Goal: Communication & Community: Connect with others

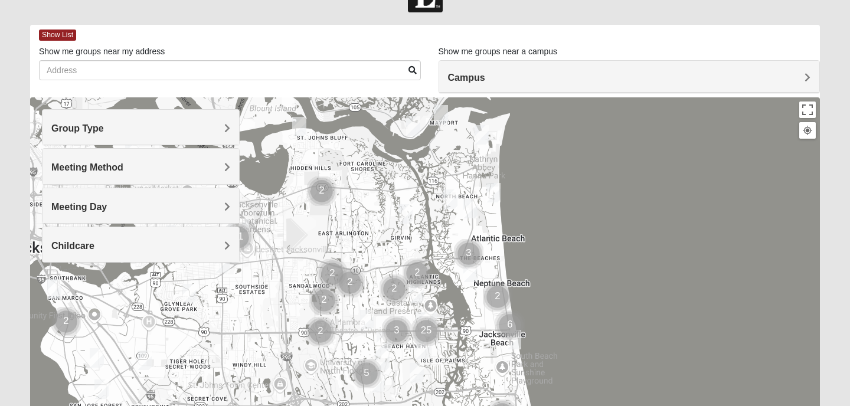
scroll to position [50, 0]
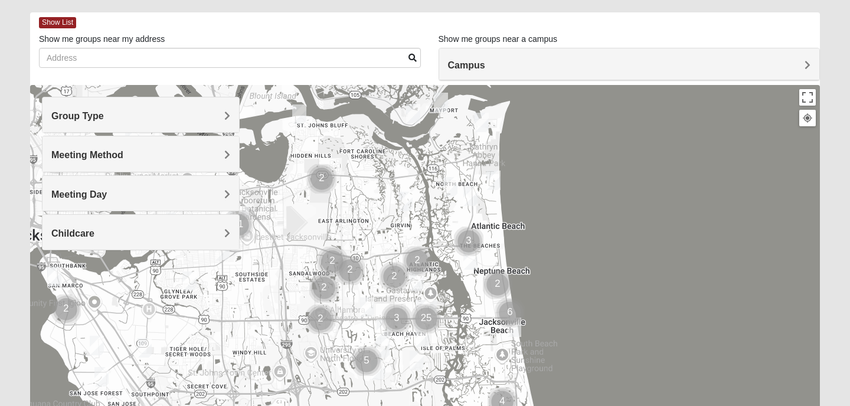
click at [120, 229] on h4 "Childcare" at bounding box center [140, 233] width 179 height 11
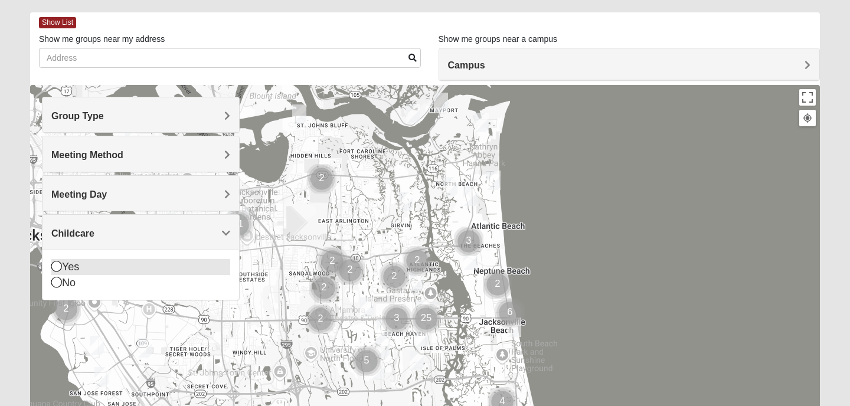
click at [71, 267] on div "Yes" at bounding box center [140, 267] width 179 height 16
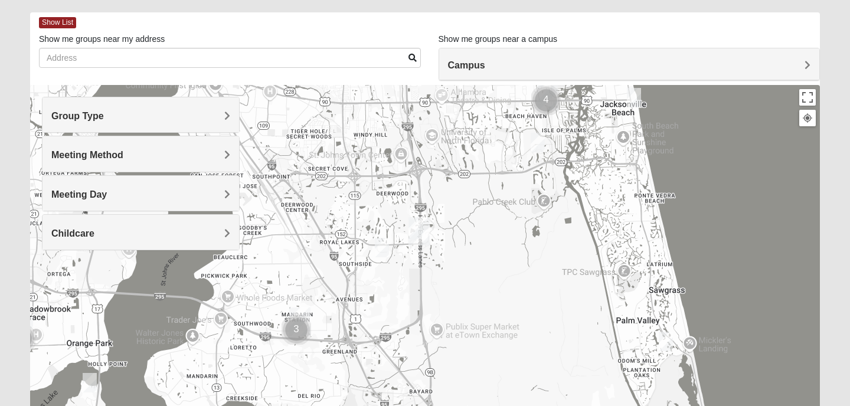
drag, startPoint x: 481, startPoint y: 345, endPoint x: 603, endPoint y: 127, distance: 249.7
click at [603, 127] on div at bounding box center [425, 321] width 790 height 472
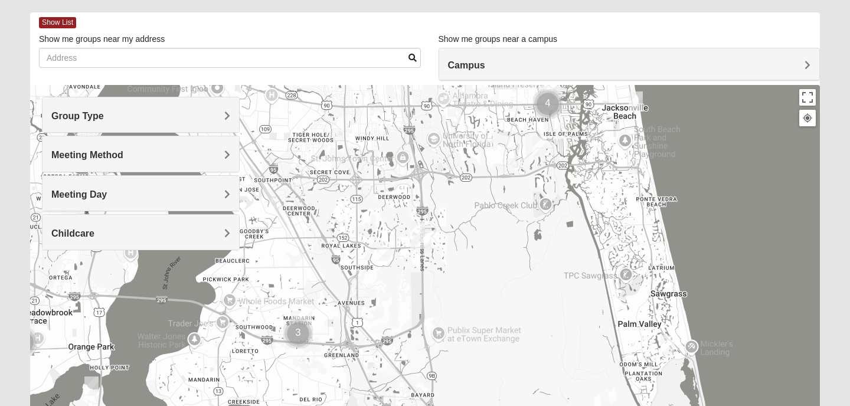
click at [297, 334] on img "Cluster of 3 groups" at bounding box center [298, 334] width 30 height 30
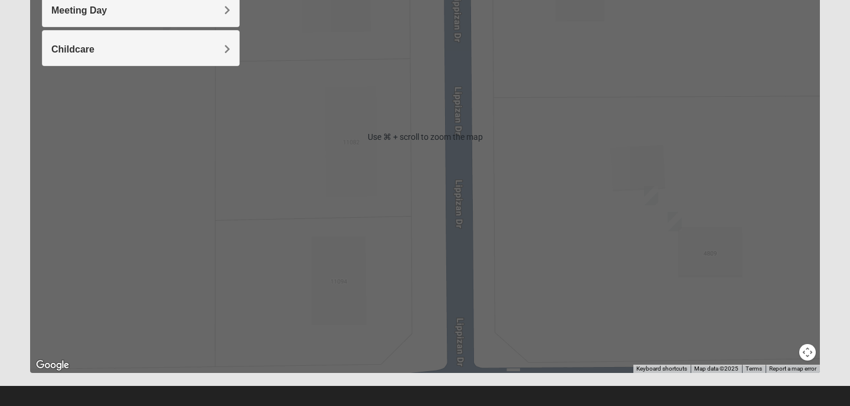
scroll to position [238, 0]
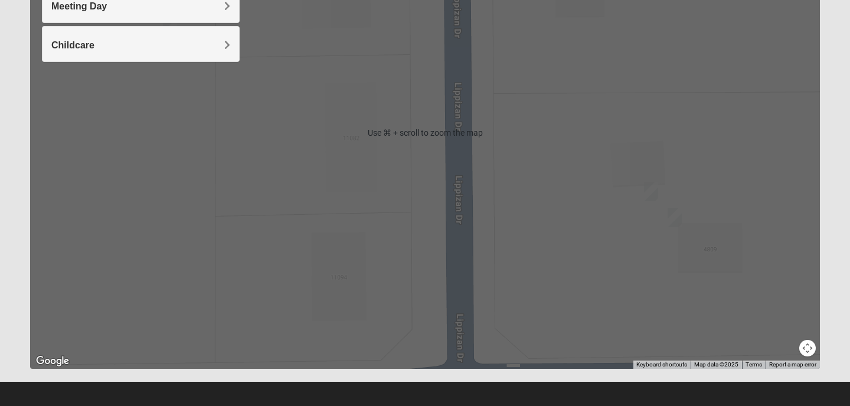
click at [753, 189] on div "To navigate, press the arrow keys." at bounding box center [425, 133] width 790 height 472
click at [530, 153] on div "To navigate, press the arrow keys." at bounding box center [425, 133] width 790 height 472
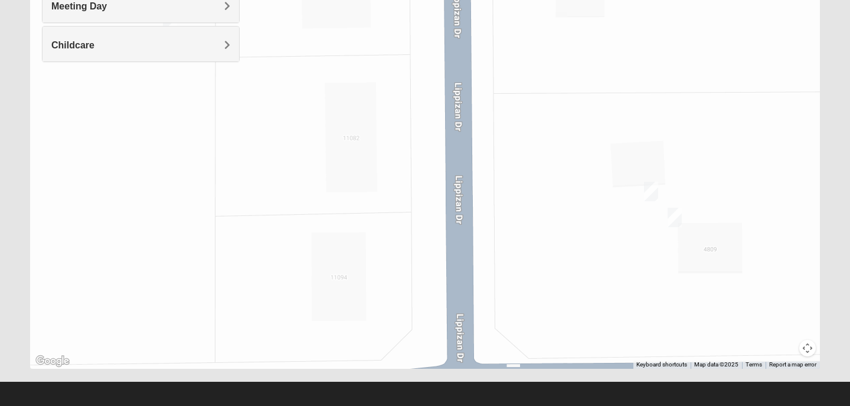
click at [530, 153] on div "To navigate, press the arrow keys." at bounding box center [425, 133] width 790 height 472
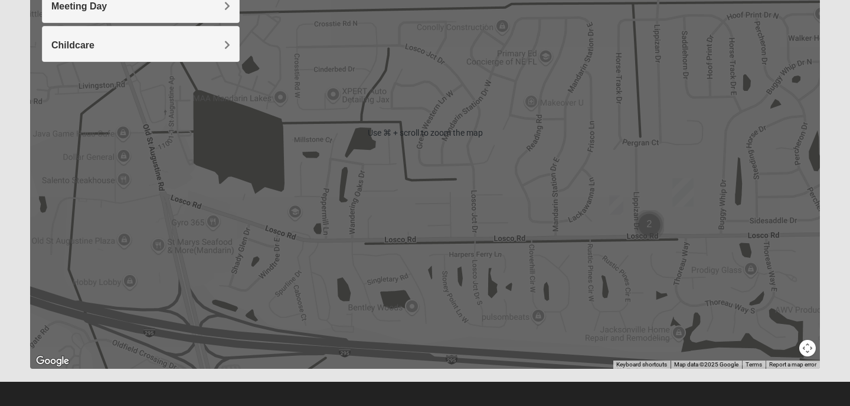
scroll to position [239, 0]
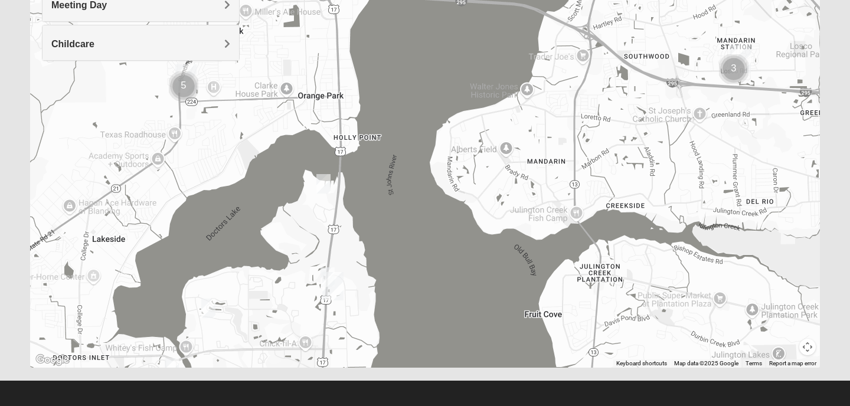
drag, startPoint x: 675, startPoint y: 261, endPoint x: 707, endPoint y: 40, distance: 223.0
click at [707, 40] on div "To navigate, press the arrow keys." at bounding box center [425, 132] width 790 height 472
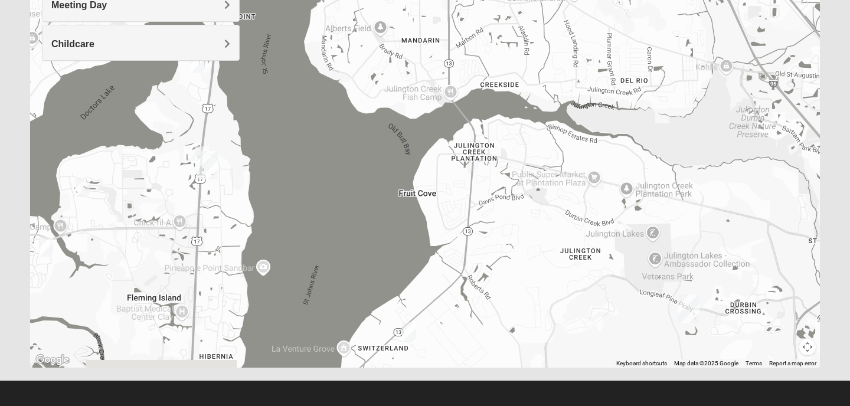
drag, startPoint x: 653, startPoint y: 256, endPoint x: 514, endPoint y: 141, distance: 179.9
click at [514, 141] on div "To navigate, press the arrow keys." at bounding box center [425, 132] width 790 height 472
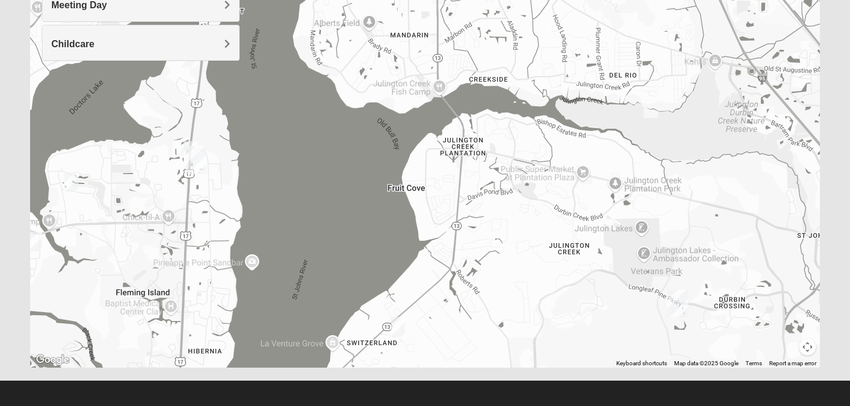
click at [679, 300] on img "St. Johns" at bounding box center [677, 303] width 21 height 28
click at [678, 296] on img "St. Johns" at bounding box center [677, 303] width 21 height 28
click at [660, 268] on div "[STREET_ADDRESS][PERSON_NAME]" at bounding box center [681, 274] width 147 height 18
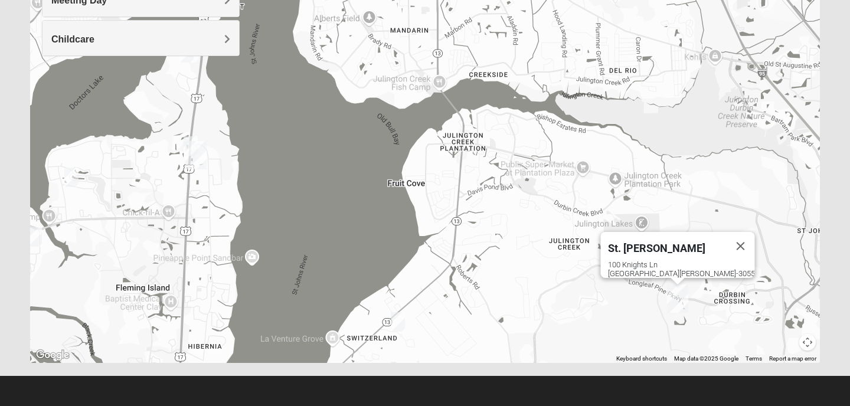
click at [683, 308] on img "St. Johns" at bounding box center [677, 298] width 21 height 28
click at [76, 35] on span "Childcare" at bounding box center [72, 39] width 43 height 10
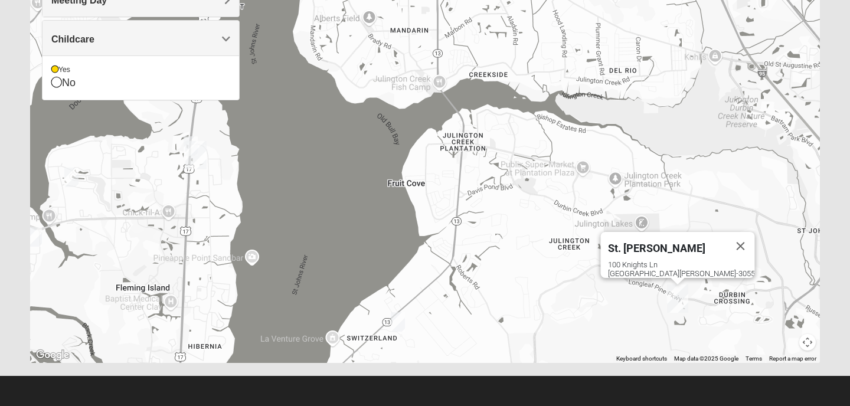
click at [671, 242] on span "St. [PERSON_NAME]" at bounding box center [656, 248] width 97 height 12
click at [654, 390] on footer at bounding box center [425, 391] width 850 height 30
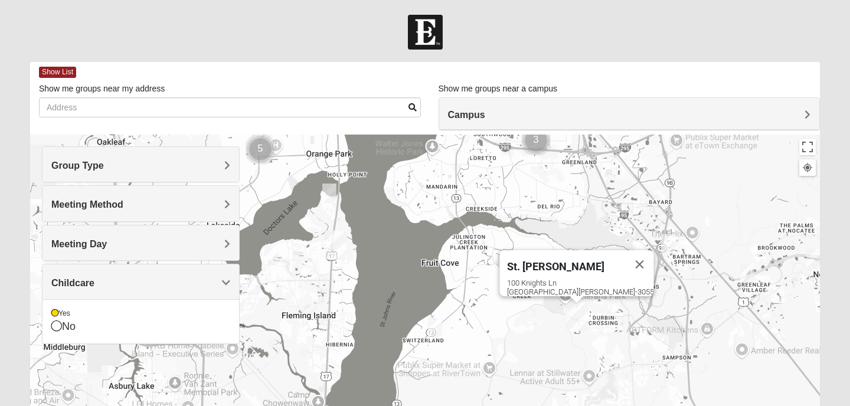
drag, startPoint x: 595, startPoint y: 300, endPoint x: 504, endPoint y: 152, distance: 173.3
click at [504, 152] on div "St. [PERSON_NAME] [STREET_ADDRESS][PERSON_NAME]" at bounding box center [425, 371] width 790 height 472
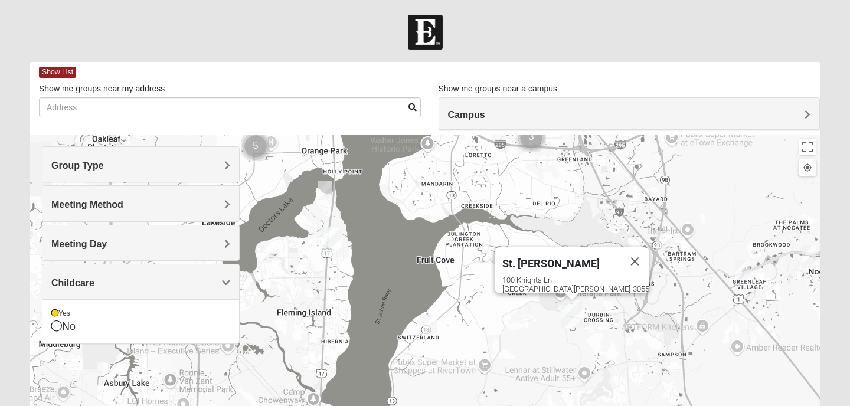
click at [555, 257] on span "St. [PERSON_NAME]" at bounding box center [550, 263] width 97 height 12
click at [109, 204] on span "Meeting Method" at bounding box center [87, 204] width 72 height 10
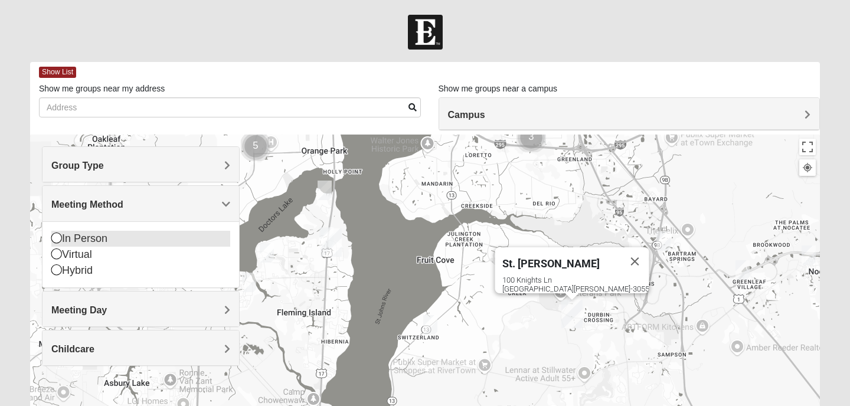
click at [87, 242] on div "In Person" at bounding box center [140, 239] width 179 height 16
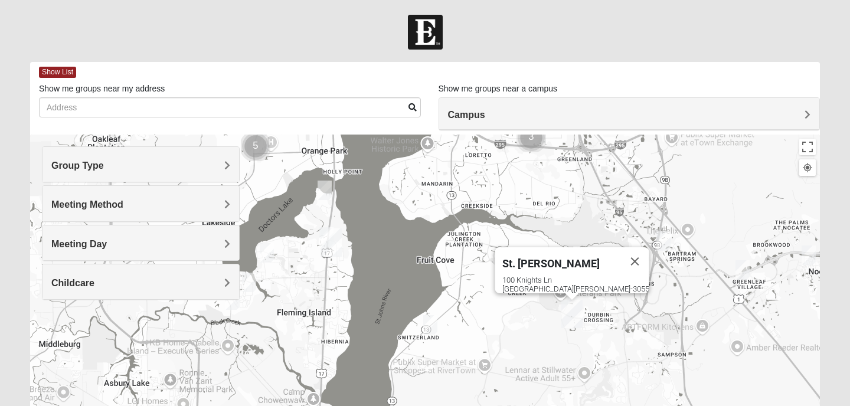
click at [571, 314] on img "St. Johns" at bounding box center [571, 314] width 21 height 28
click at [664, 238] on img "Womens Lopez/McCardle 32258" at bounding box center [663, 240] width 14 height 19
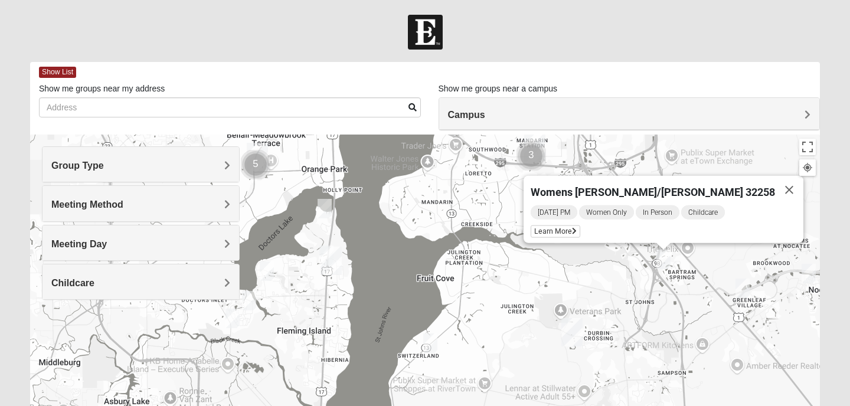
click at [744, 289] on img "Mixed Buckley 32081" at bounding box center [742, 288] width 14 height 19
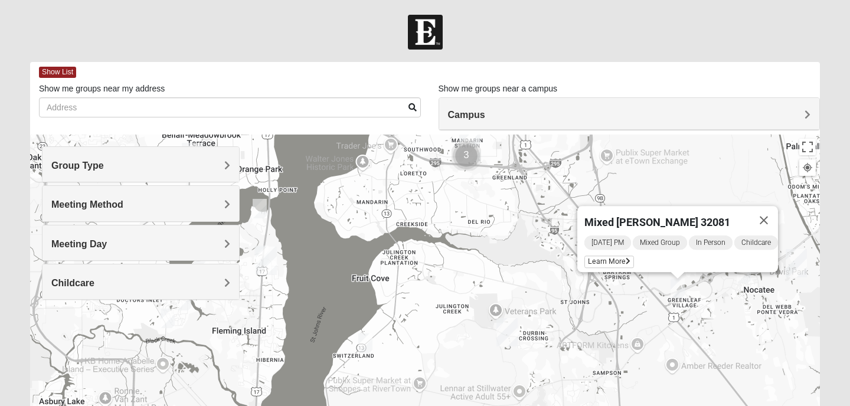
click at [743, 279] on img "Mixed Olsen 32081" at bounding box center [744, 273] width 14 height 19
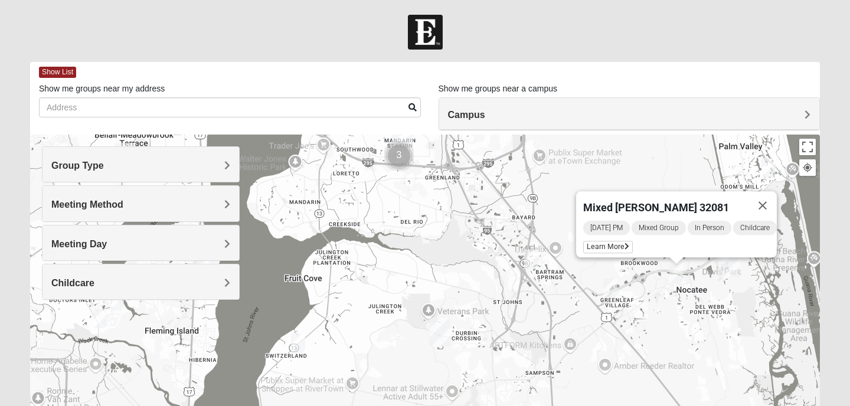
click at [769, 167] on img "Womens Beeson 32082" at bounding box center [768, 167] width 14 height 19
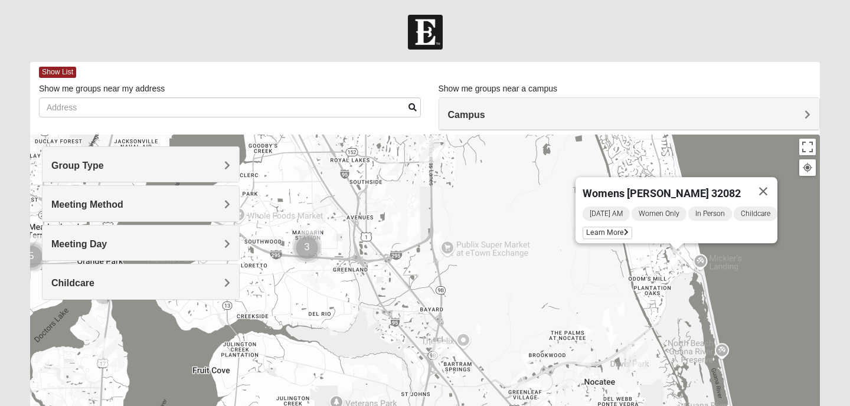
click at [395, 172] on img "Womens Adams/Taunton 32256" at bounding box center [392, 165] width 14 height 19
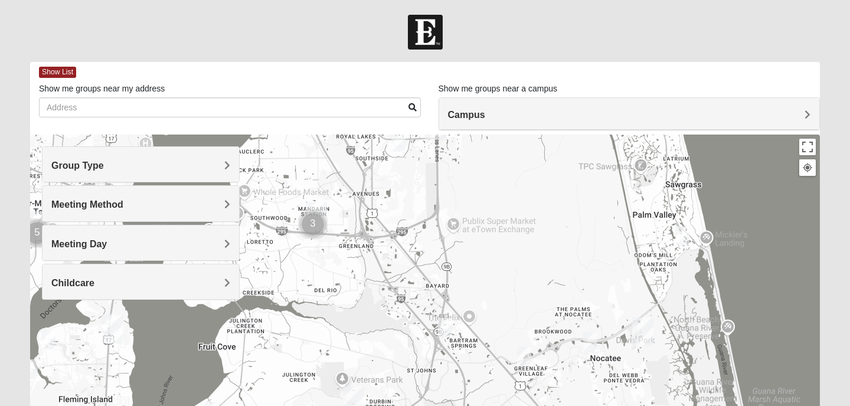
drag, startPoint x: 427, startPoint y: 359, endPoint x: 449, endPoint y: 197, distance: 163.7
click at [449, 197] on div "Womens [PERSON_NAME]/[GEOGRAPHIC_DATA] 32256 [DATE] AM Women Only In Person Chi…" at bounding box center [425, 371] width 790 height 472
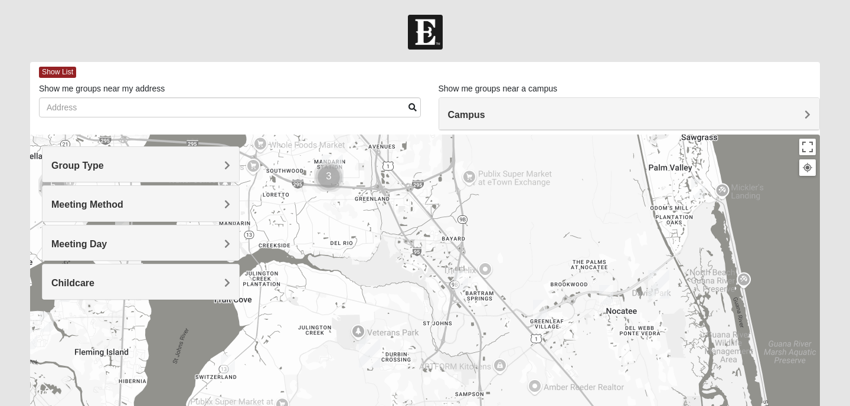
click at [460, 282] on img "Womens Lopez/McCardle 32258" at bounding box center [461, 280] width 14 height 19
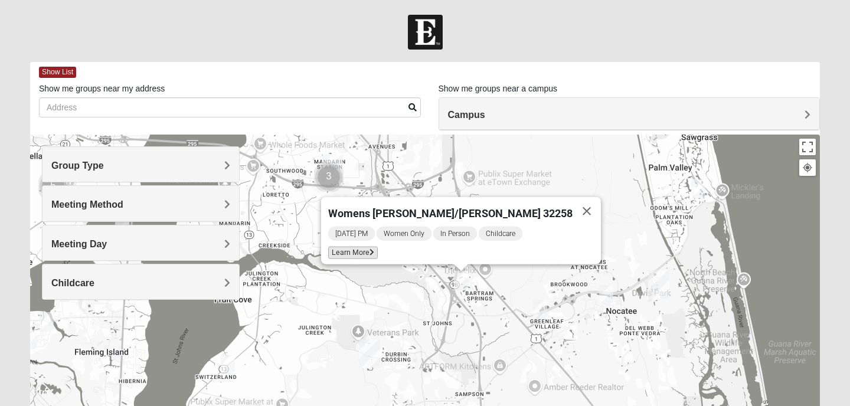
click at [378, 248] on span "Learn More" at bounding box center [353, 253] width 50 height 12
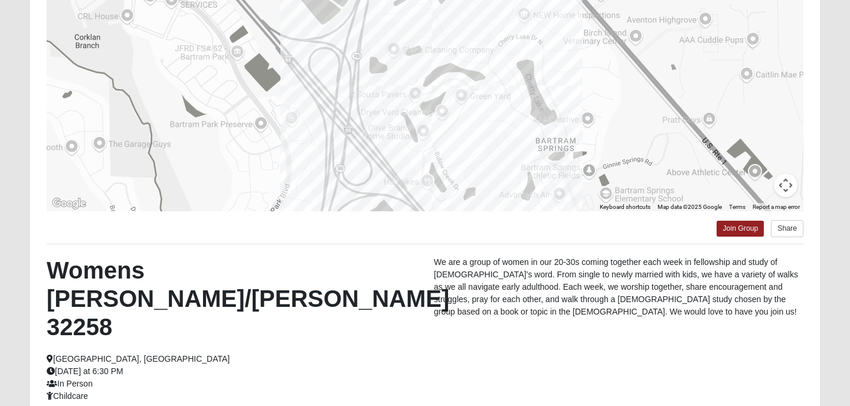
scroll to position [233, 0]
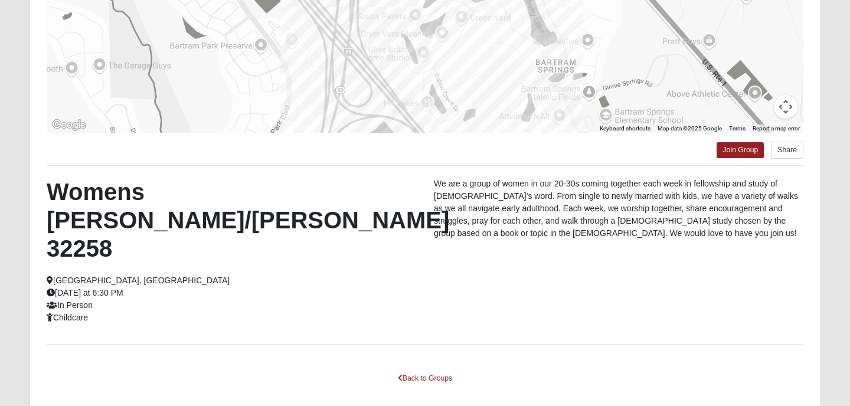
click at [68, 313] on span "Childcare" at bounding box center [67, 317] width 41 height 9
click at [64, 300] on span "In Person" at bounding box center [70, 304] width 46 height 9
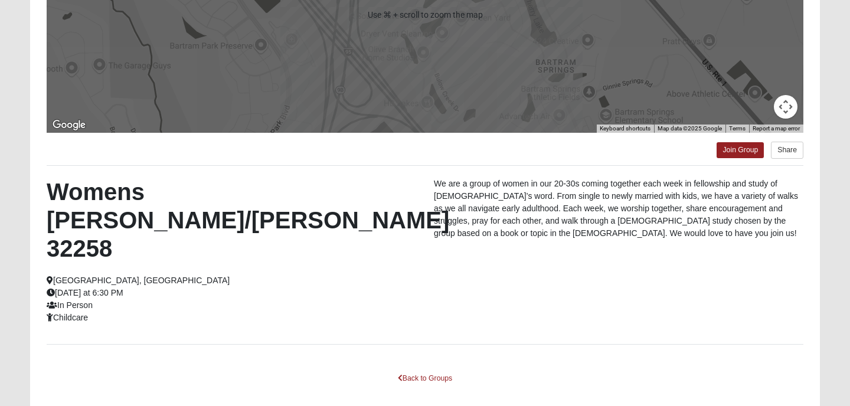
click at [711, 228] on p "We are a group of women in our 20-30s coming together each week in fellowship a…" at bounding box center [618, 209] width 369 height 62
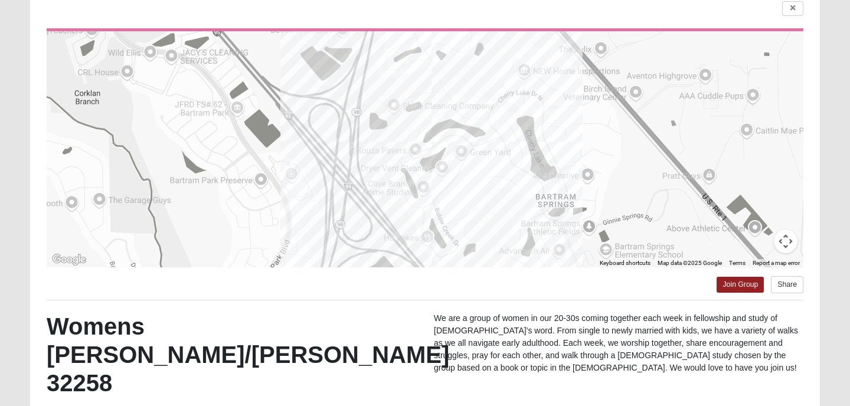
scroll to position [48, 0]
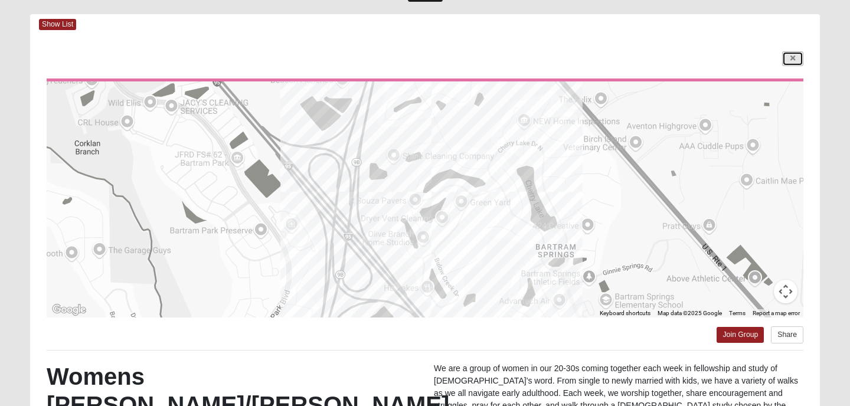
click at [786, 60] on link at bounding box center [792, 58] width 21 height 15
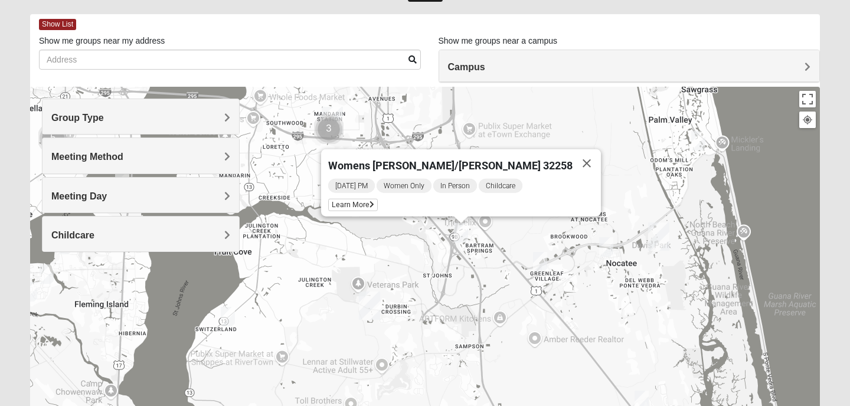
click at [227, 317] on img "Mixed Otts 32259" at bounding box center [228, 316] width 14 height 19
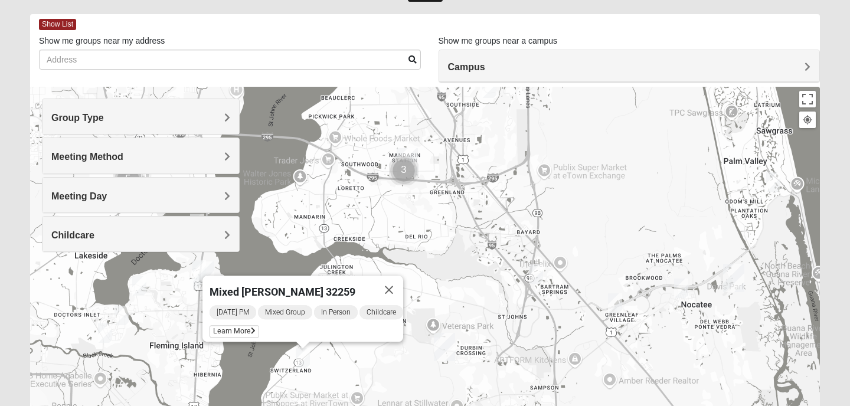
drag, startPoint x: 302, startPoint y: 328, endPoint x: 374, endPoint y: 369, distance: 83.3
click at [374, 369] on div "Mixed [PERSON_NAME] 32259 [DATE] PM Mixed Group In Person Childcare Learn More" at bounding box center [425, 323] width 790 height 472
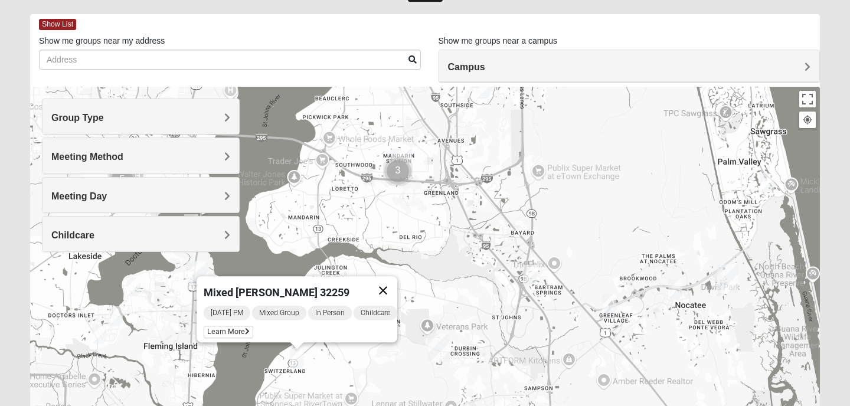
click at [387, 285] on button "Close" at bounding box center [383, 290] width 28 height 28
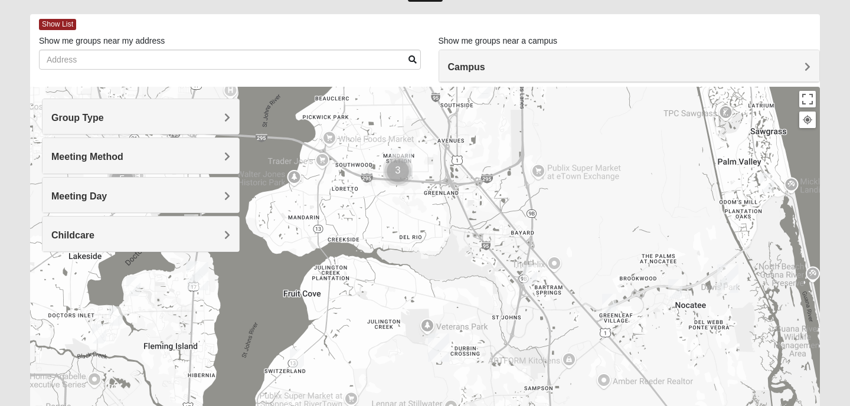
click at [431, 339] on img "St. Johns" at bounding box center [438, 347] width 21 height 28
click at [434, 291] on span "St. [PERSON_NAME]" at bounding box center [417, 297] width 97 height 12
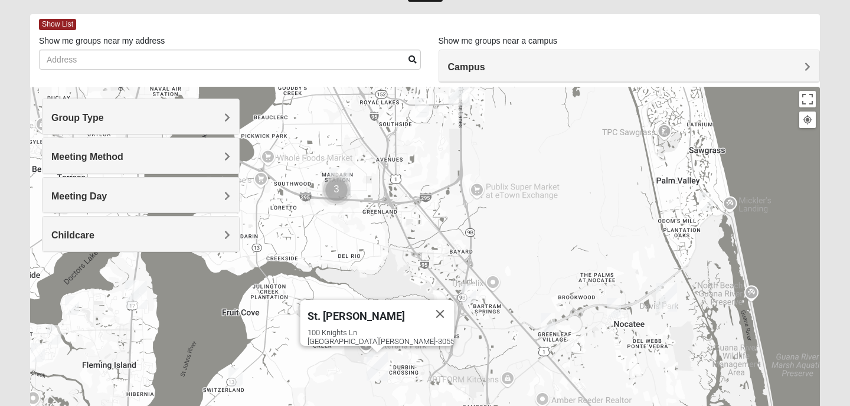
drag, startPoint x: 603, startPoint y: 361, endPoint x: 551, endPoint y: 381, distance: 56.0
click at [551, 381] on div "St. [PERSON_NAME] [STREET_ADDRESS][PERSON_NAME]" at bounding box center [425, 323] width 790 height 472
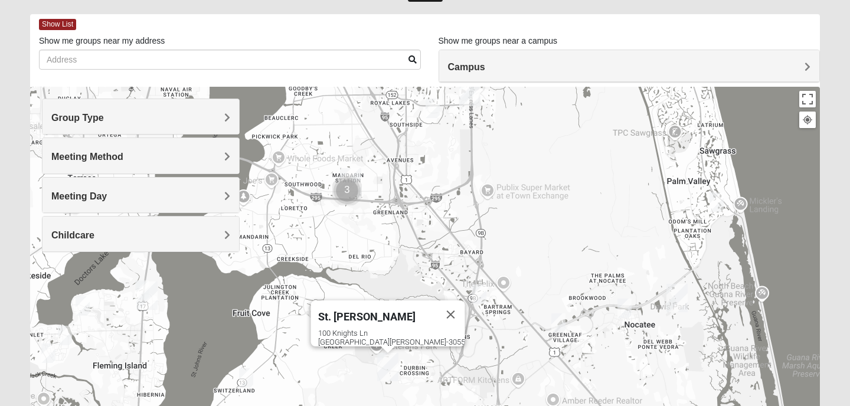
click at [718, 204] on img "Womens Beeson 32082" at bounding box center [716, 201] width 14 height 19
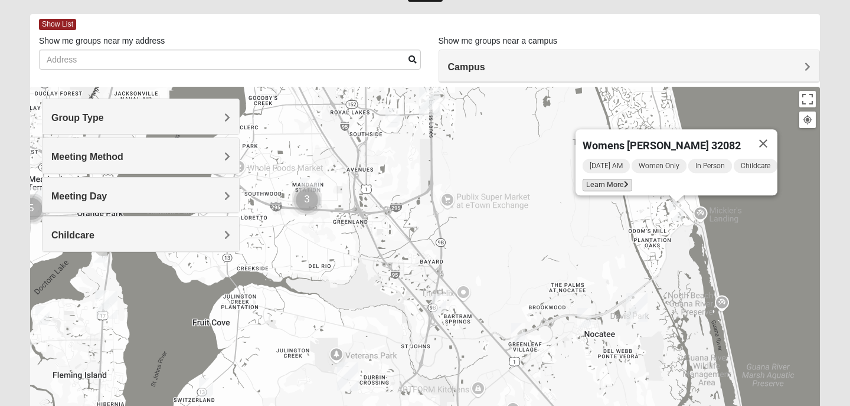
click at [616, 179] on span "Learn More" at bounding box center [608, 185] width 50 height 12
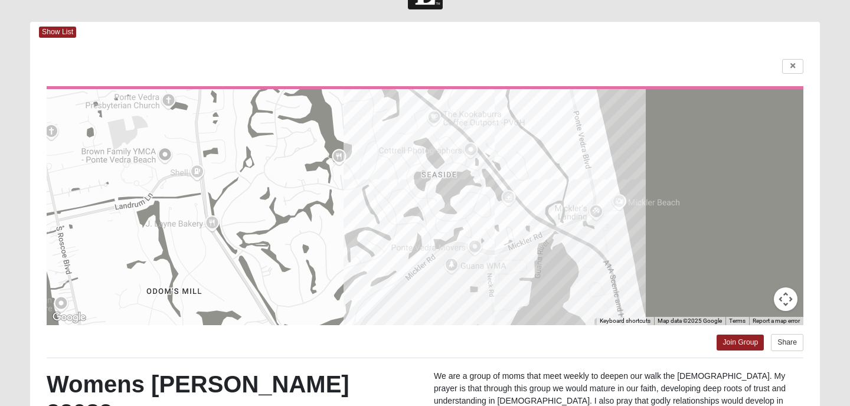
scroll to position [0, 0]
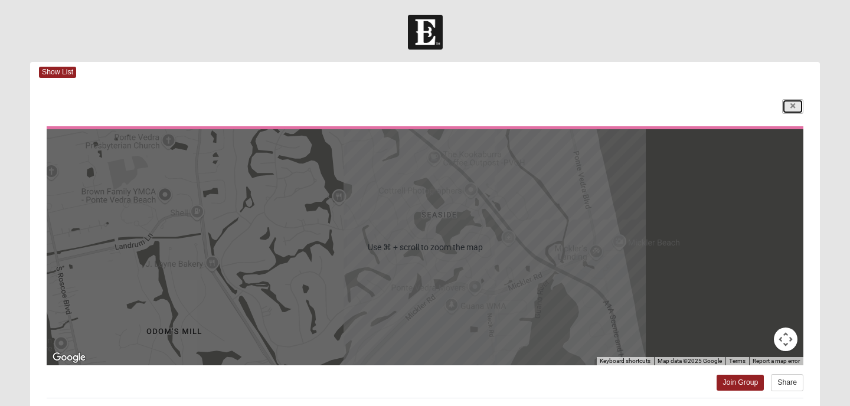
click at [797, 111] on link at bounding box center [792, 106] width 21 height 15
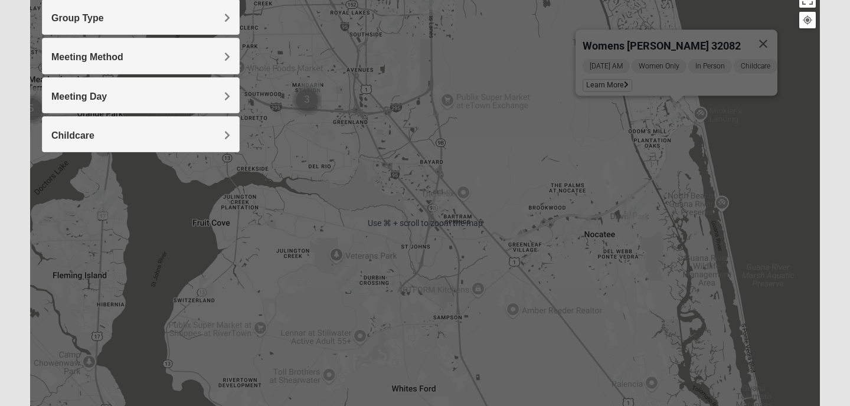
scroll to position [161, 0]
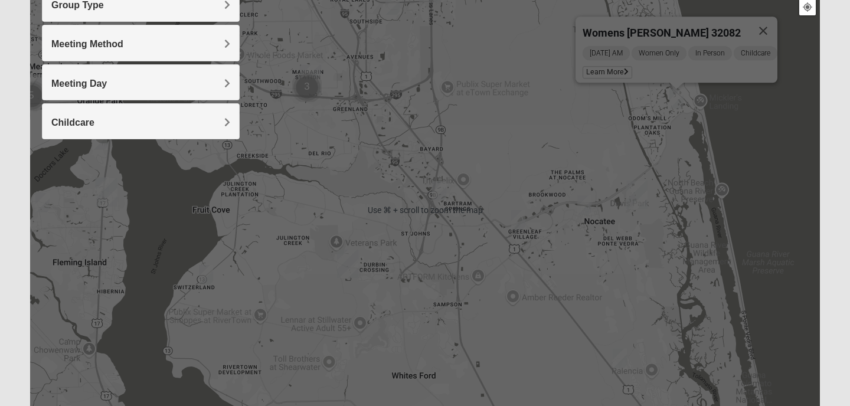
click at [441, 171] on div "Womens [PERSON_NAME] 32082 [DATE] AM Women Only In Person Childcare Learn More" at bounding box center [425, 210] width 790 height 472
click at [441, 195] on img "Womens Lopez/McCardle 32258" at bounding box center [439, 190] width 14 height 19
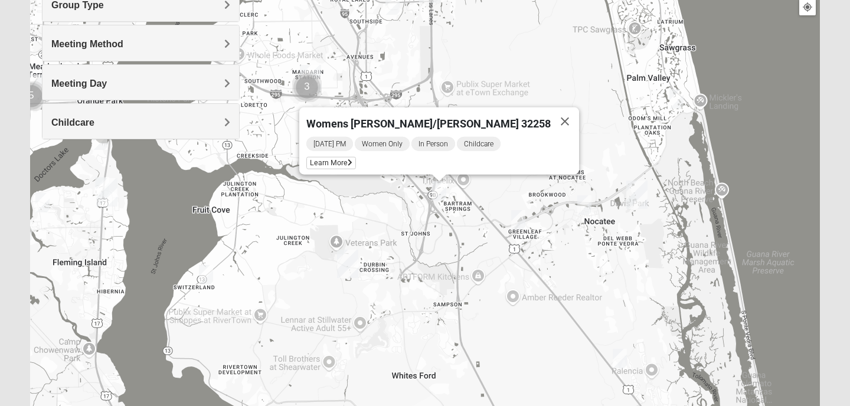
drag, startPoint x: 358, startPoint y: 163, endPoint x: 526, endPoint y: 145, distance: 169.2
click at [526, 145] on div "[DATE] PM Women Only In Person Childcare Learn More" at bounding box center [442, 155] width 273 height 39
click at [501, 139] on span "Childcare" at bounding box center [479, 144] width 44 height 14
click at [339, 159] on span "Learn More" at bounding box center [331, 163] width 50 height 12
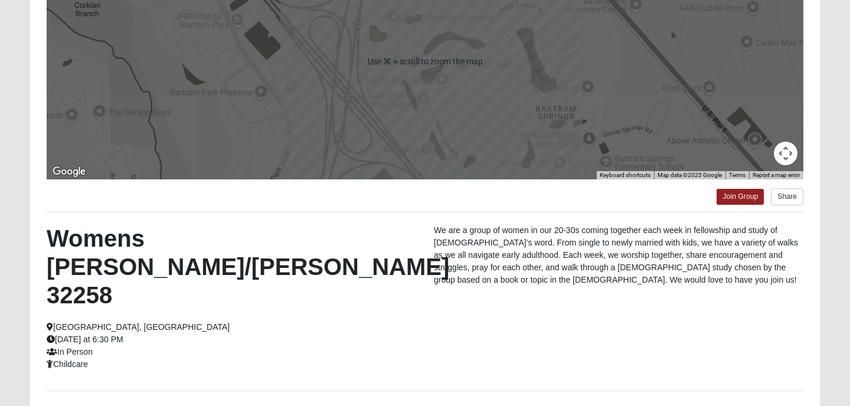
scroll to position [194, 0]
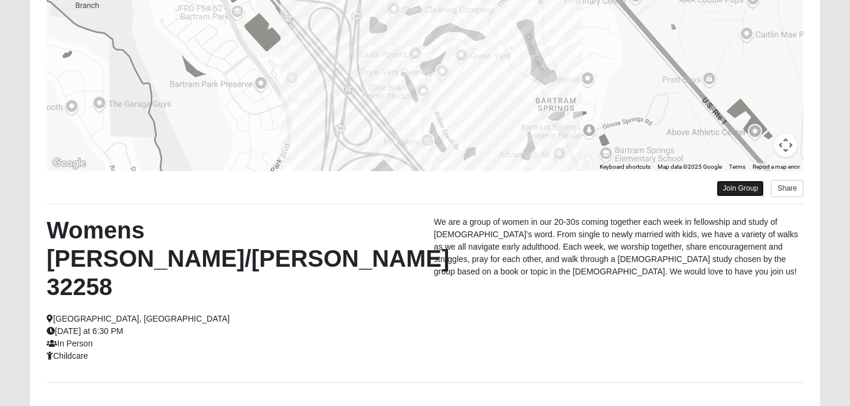
click at [742, 195] on link "Join Group" at bounding box center [740, 189] width 47 height 16
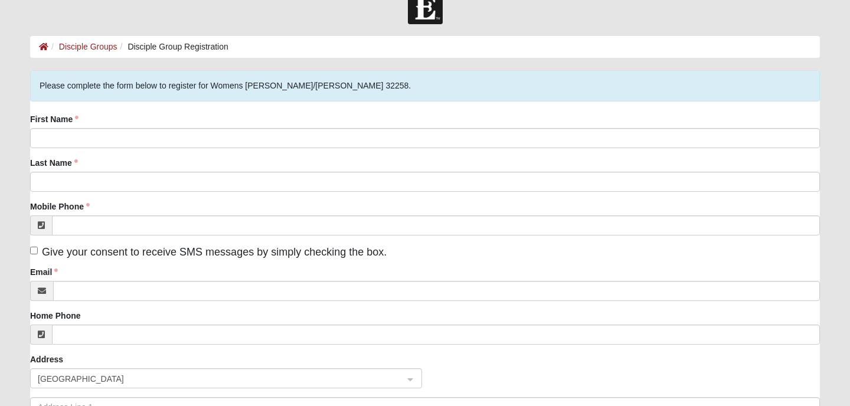
scroll to position [30, 0]
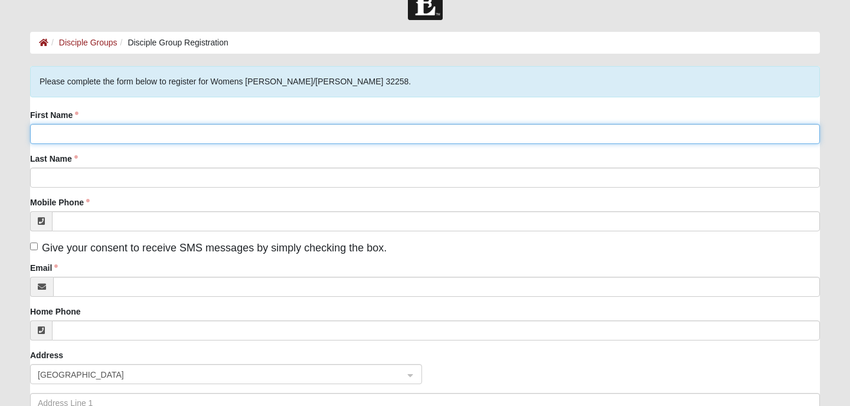
click at [559, 129] on input "First Name" at bounding box center [425, 134] width 790 height 20
type input "Lindsey"
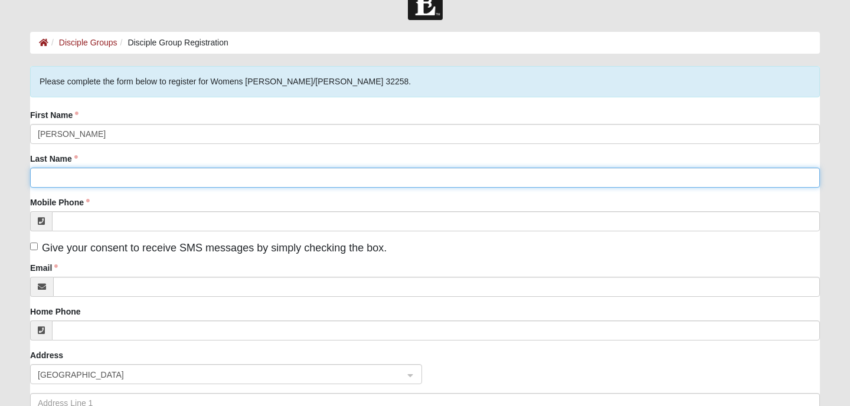
type input "Harris"
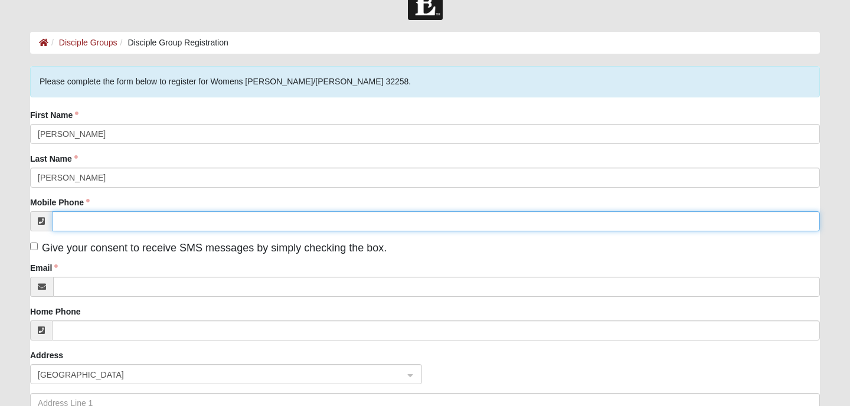
type input "(904) 728-9445"
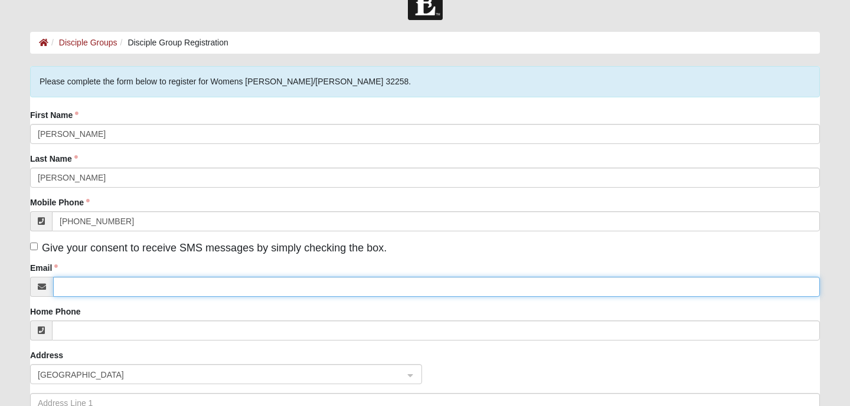
type input "lindseympope@gmail.com"
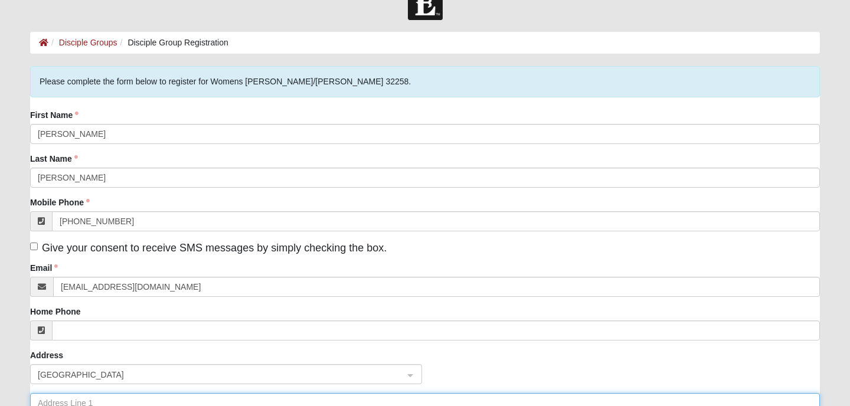
type input "351 Southern Branch Ln"
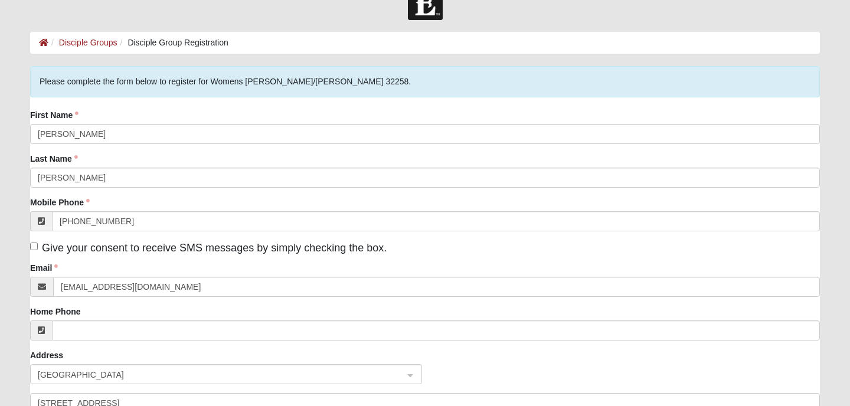
type input "Saint Johns"
type input "32259"
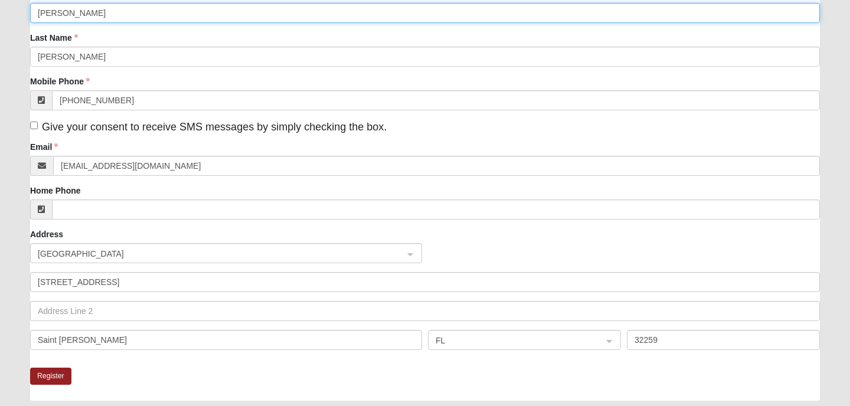
scroll to position [179, 0]
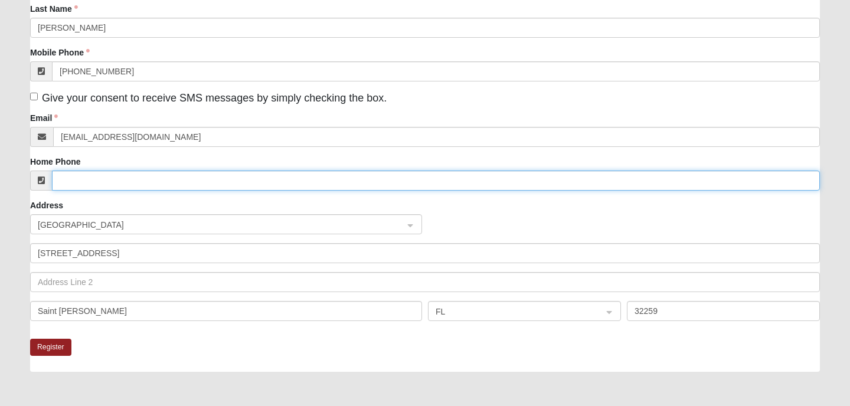
click at [129, 179] on input "Home Phone" at bounding box center [436, 181] width 768 height 20
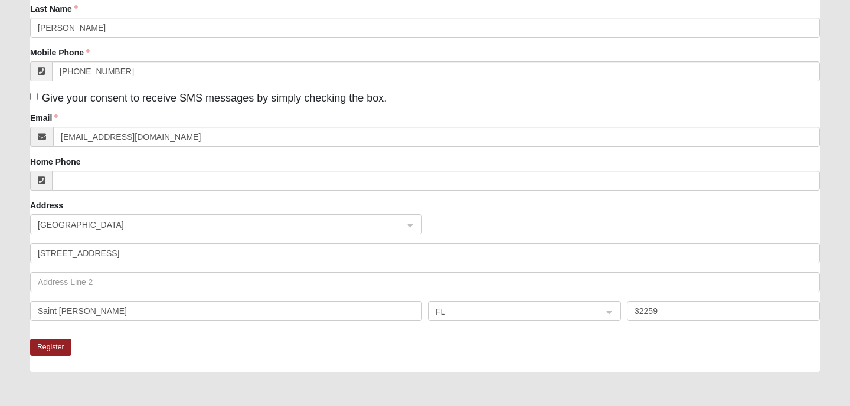
click at [93, 340] on div "Register" at bounding box center [425, 355] width 790 height 33
click at [60, 344] on button "Register" at bounding box center [50, 347] width 41 height 17
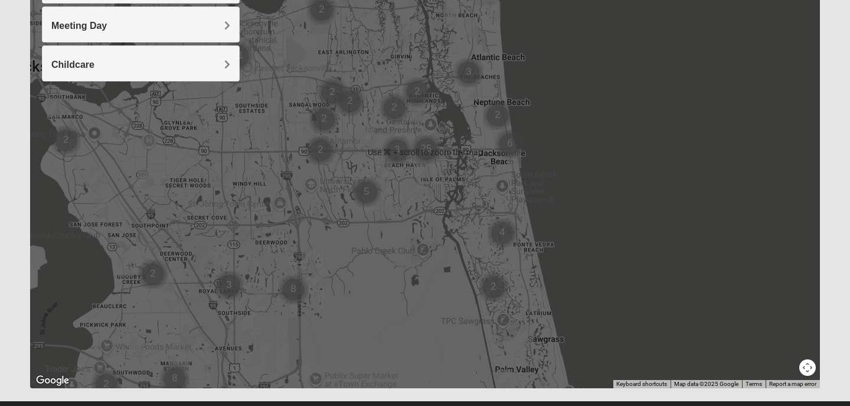
scroll to position [221, 0]
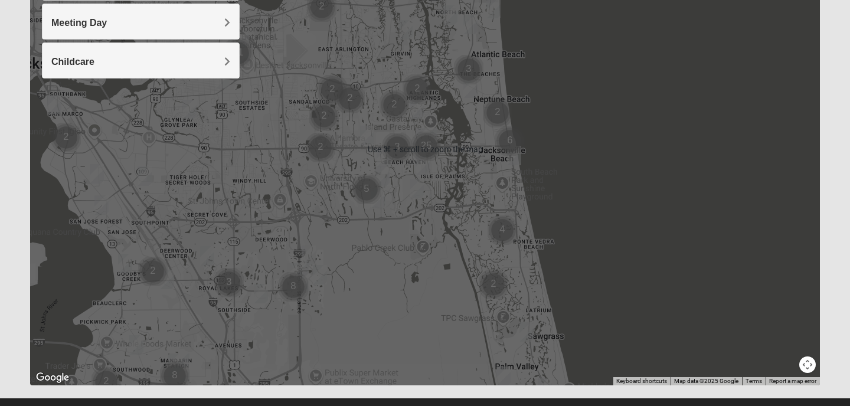
click at [250, 241] on div at bounding box center [425, 149] width 790 height 472
click at [293, 197] on div at bounding box center [425, 149] width 790 height 472
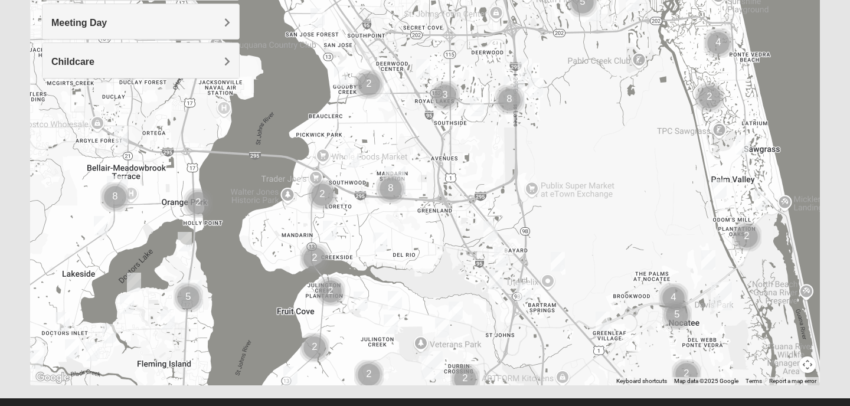
drag, startPoint x: 289, startPoint y: 198, endPoint x: 511, endPoint y: 5, distance: 293.7
click at [511, 5] on div at bounding box center [425, 149] width 790 height 472
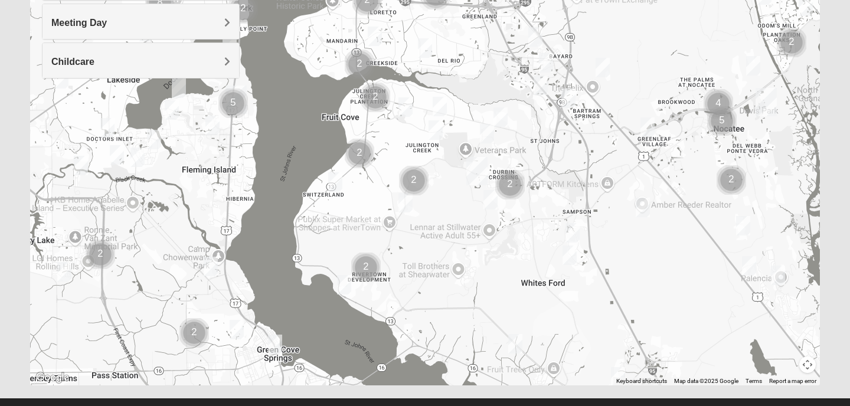
drag, startPoint x: 390, startPoint y: 329, endPoint x: 424, endPoint y: 136, distance: 195.5
click at [424, 136] on div at bounding box center [425, 149] width 790 height 472
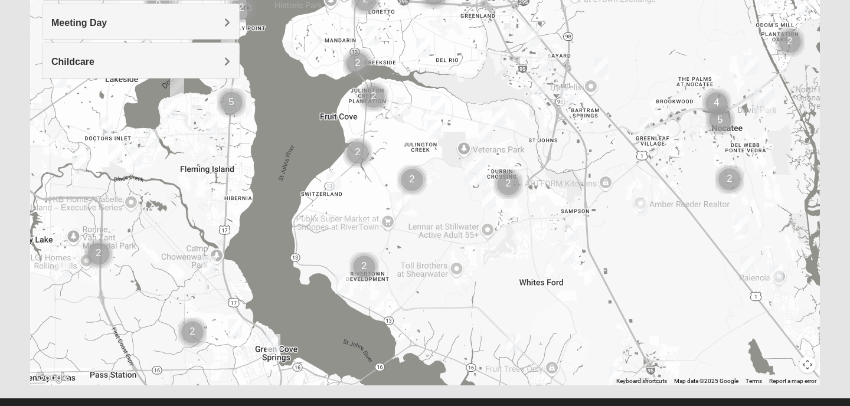
click at [433, 130] on img "Womens Iliff 32259" at bounding box center [434, 129] width 14 height 19
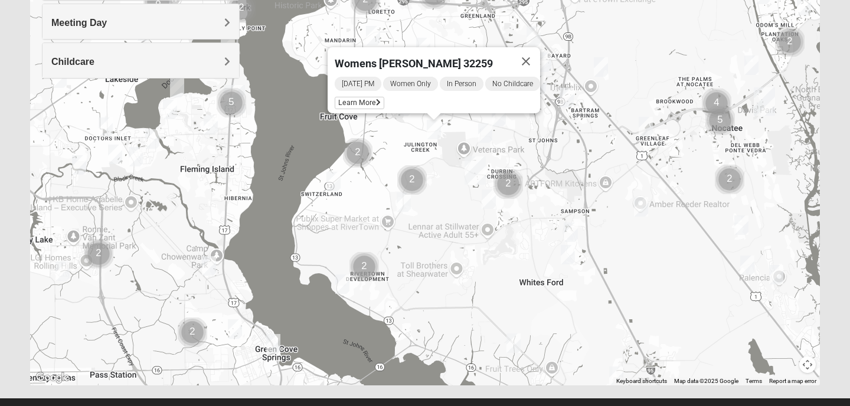
click at [501, 121] on img "Womens Urbanski 32259" at bounding box center [499, 116] width 14 height 19
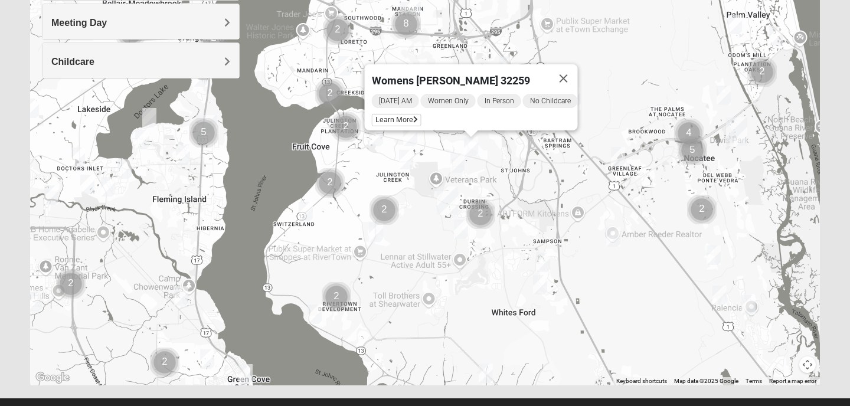
drag, startPoint x: 597, startPoint y: 135, endPoint x: 567, endPoint y: 165, distance: 42.2
click at [567, 165] on div "Womens Urbanski 32259 Friday AM Women Only In Person No Childcare Learn More" at bounding box center [425, 149] width 790 height 472
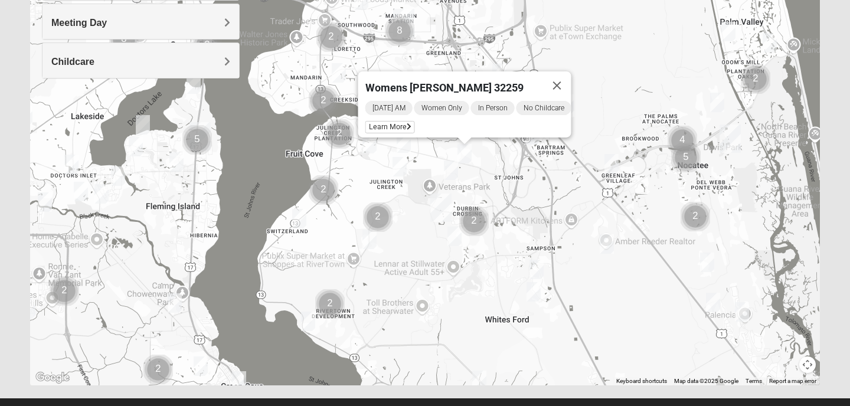
click at [535, 145] on div "Womens Urbanski 32259 Friday AM Women Only In Person No Childcare Learn More" at bounding box center [425, 149] width 790 height 472
click at [532, 139] on img "Womens Lopez/McCardle 32258" at bounding box center [532, 134] width 14 height 19
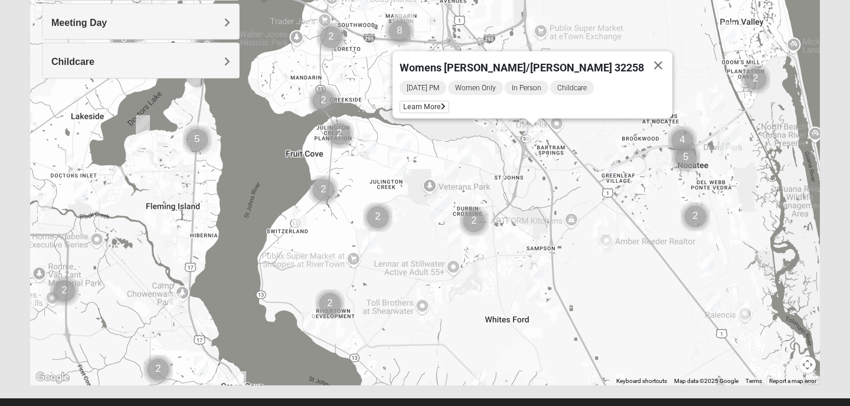
click at [719, 104] on img "Womens Masulli 32081" at bounding box center [717, 102] width 14 height 19
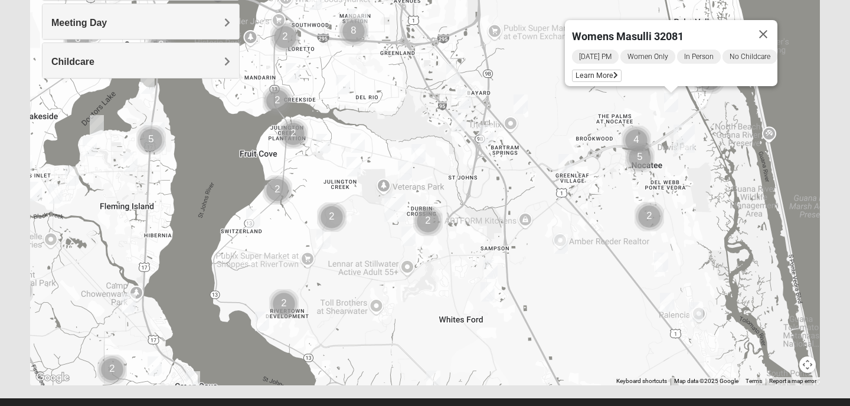
click at [565, 167] on img "Mixed Buckley 32081" at bounding box center [565, 163] width 14 height 19
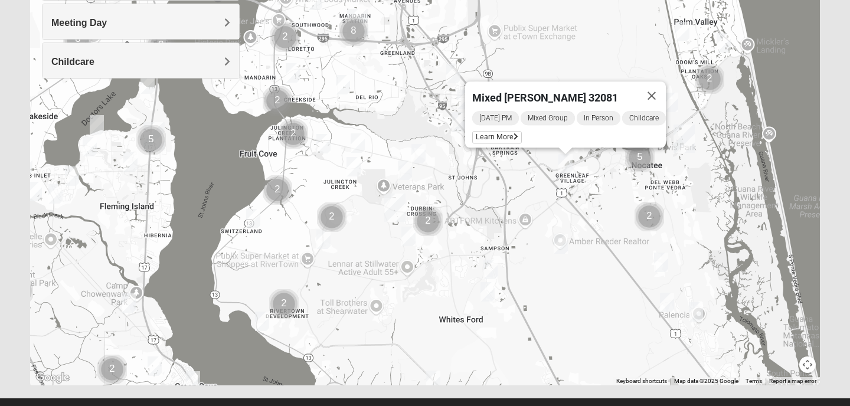
click at [342, 83] on img "Mixed Eler 32258" at bounding box center [343, 84] width 14 height 19
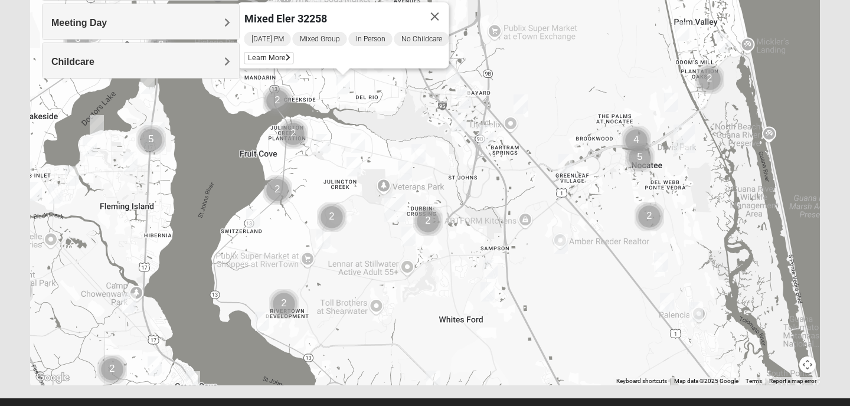
click at [489, 293] on img "Mixed Stevens 32092" at bounding box center [487, 291] width 14 height 19
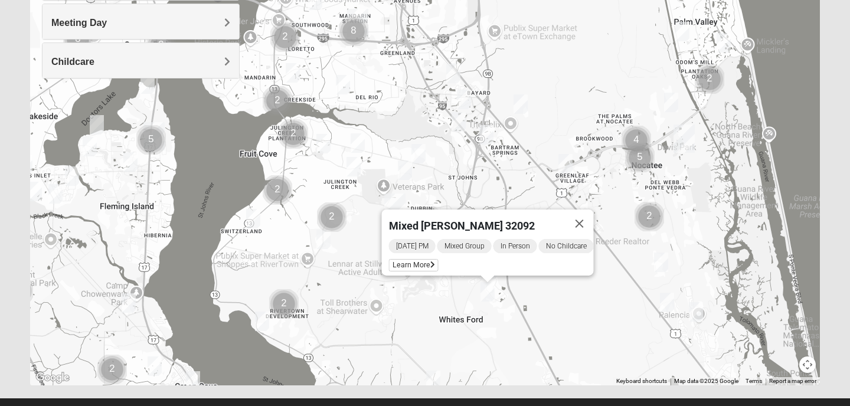
click at [535, 308] on div "Mixed Stevens 32092 Wednesday PM Mixed Group In Person No Childcare Learn More" at bounding box center [425, 149] width 790 height 472
click at [456, 71] on img "1825 Mixed Cutshall 32258" at bounding box center [453, 73] width 14 height 19
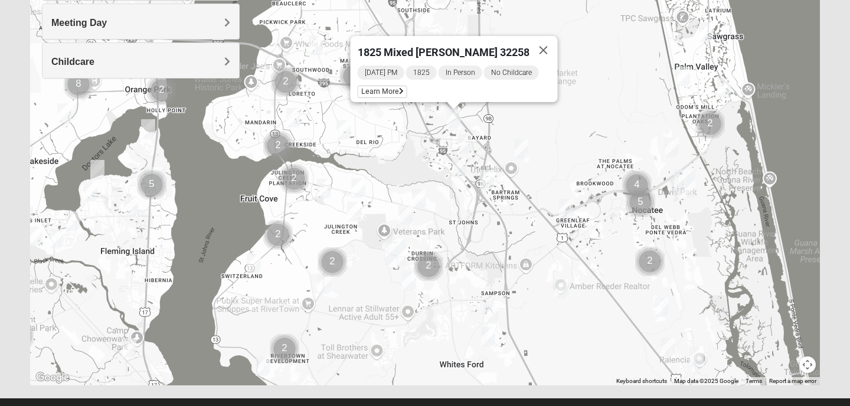
drag, startPoint x: 463, startPoint y: 114, endPoint x: 464, endPoint y: 156, distance: 42.5
click at [464, 157] on img "Online Mixed Krause/Chasten 32258" at bounding box center [459, 166] width 14 height 19
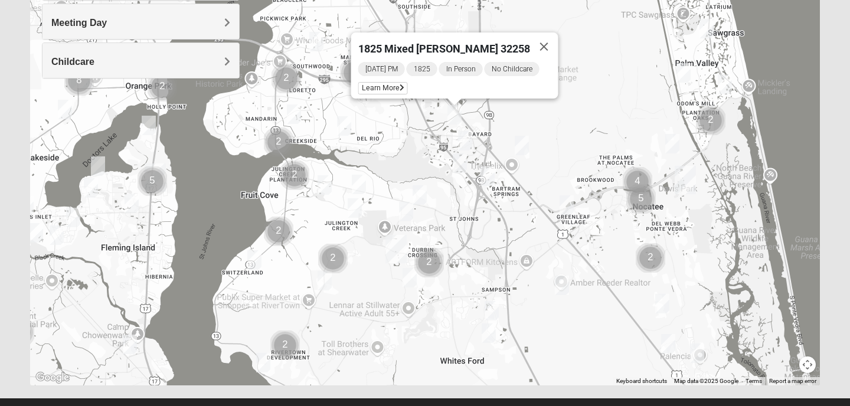
click at [329, 273] on img "Mens Cathcart 32259" at bounding box center [325, 280] width 14 height 19
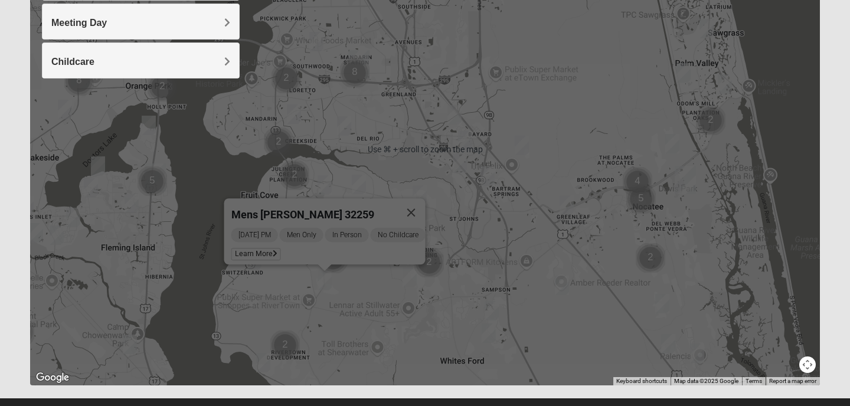
scroll to position [244, 0]
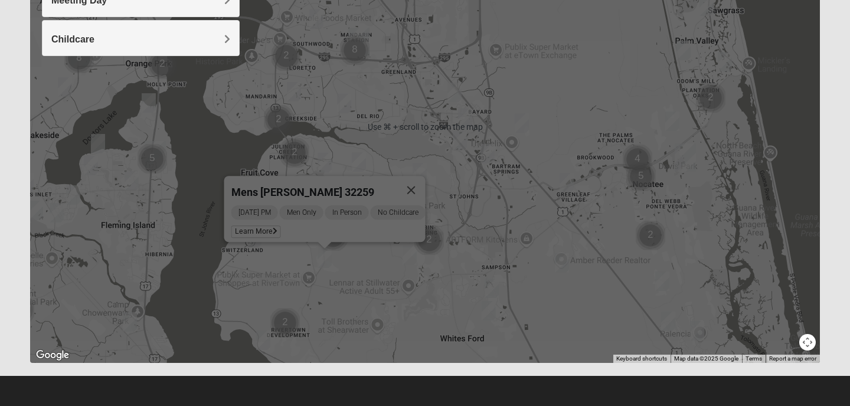
click at [421, 320] on div "Mens Cathcart 32259 Tuesday PM Men Only In Person No Childcare Learn More" at bounding box center [425, 127] width 790 height 472
click at [420, 185] on button "Close" at bounding box center [411, 190] width 28 height 28
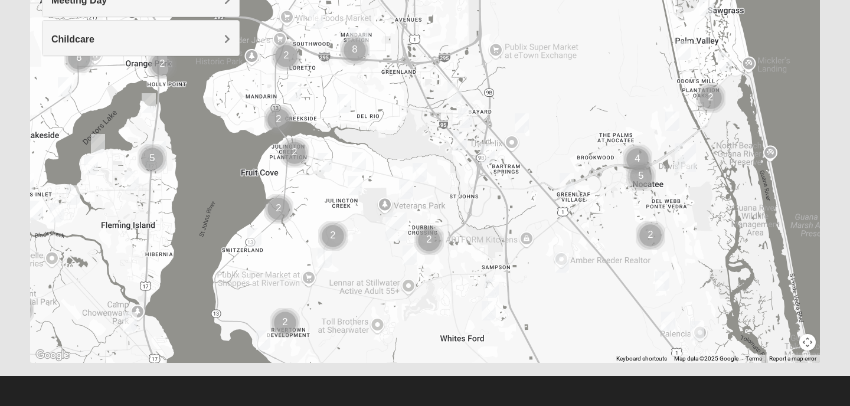
click at [420, 177] on img "Womens Urbanski 32259" at bounding box center [420, 172] width 14 height 19
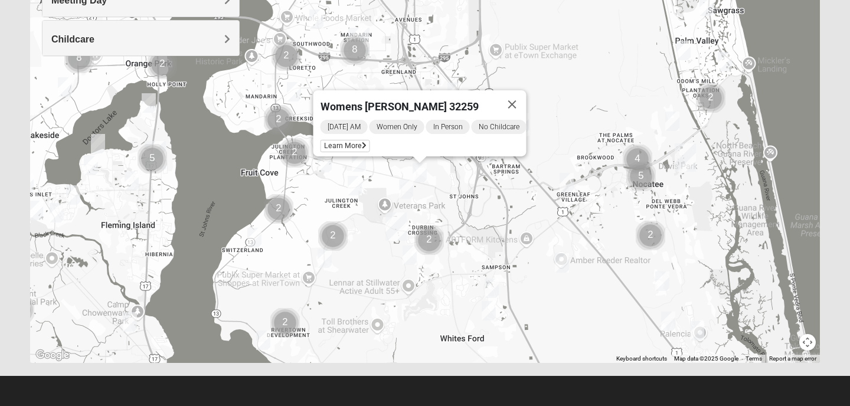
click at [420, 177] on img "Womens Urbanski 32259" at bounding box center [420, 172] width 14 height 19
click at [488, 160] on img "Womens Lopez/McCardle 32258" at bounding box center [487, 153] width 14 height 19
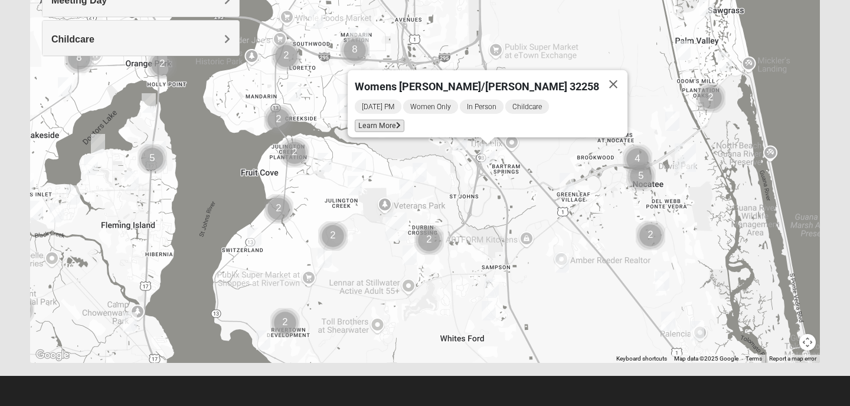
click at [404, 126] on span "Learn More" at bounding box center [380, 126] width 50 height 12
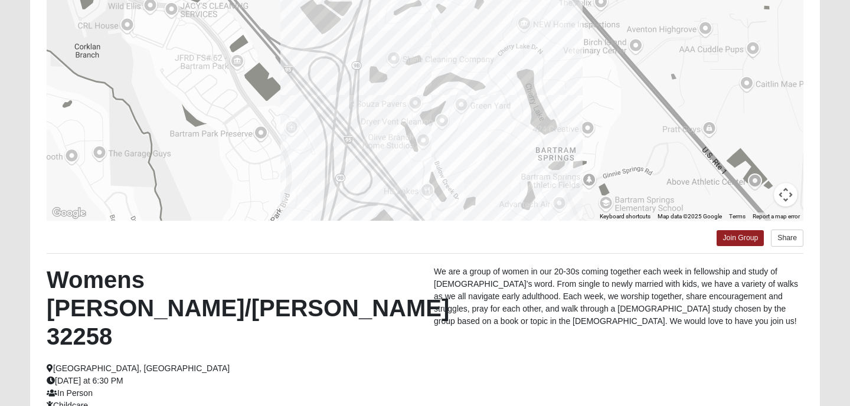
scroll to position [233, 0]
